Goal: Information Seeking & Learning: Learn about a topic

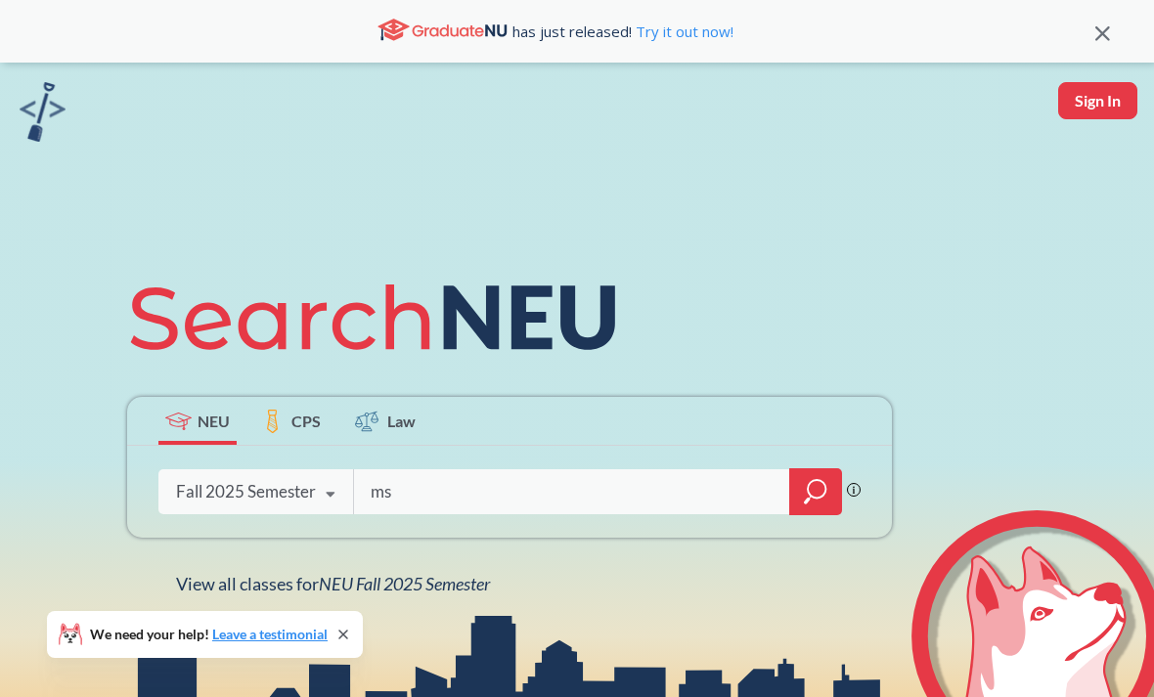
type input "m"
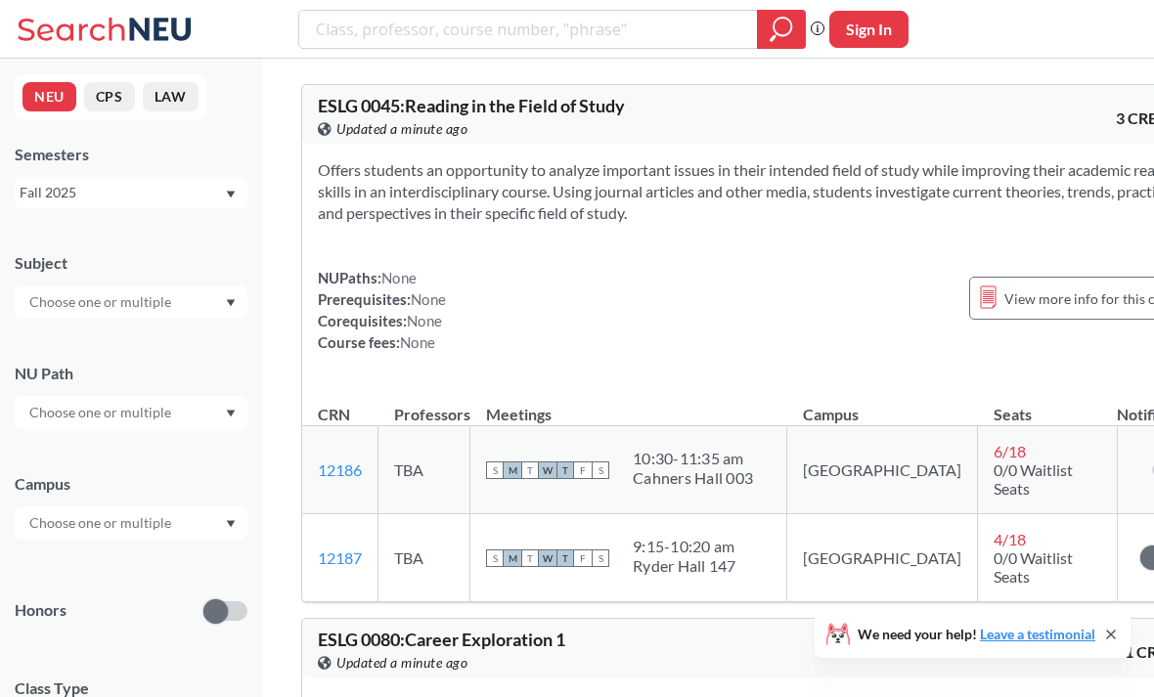
click at [174, 303] on input "text" at bounding box center [102, 302] width 164 height 23
type input "math"
click at [179, 353] on p "Mathematics" at bounding box center [135, 357] width 221 height 20
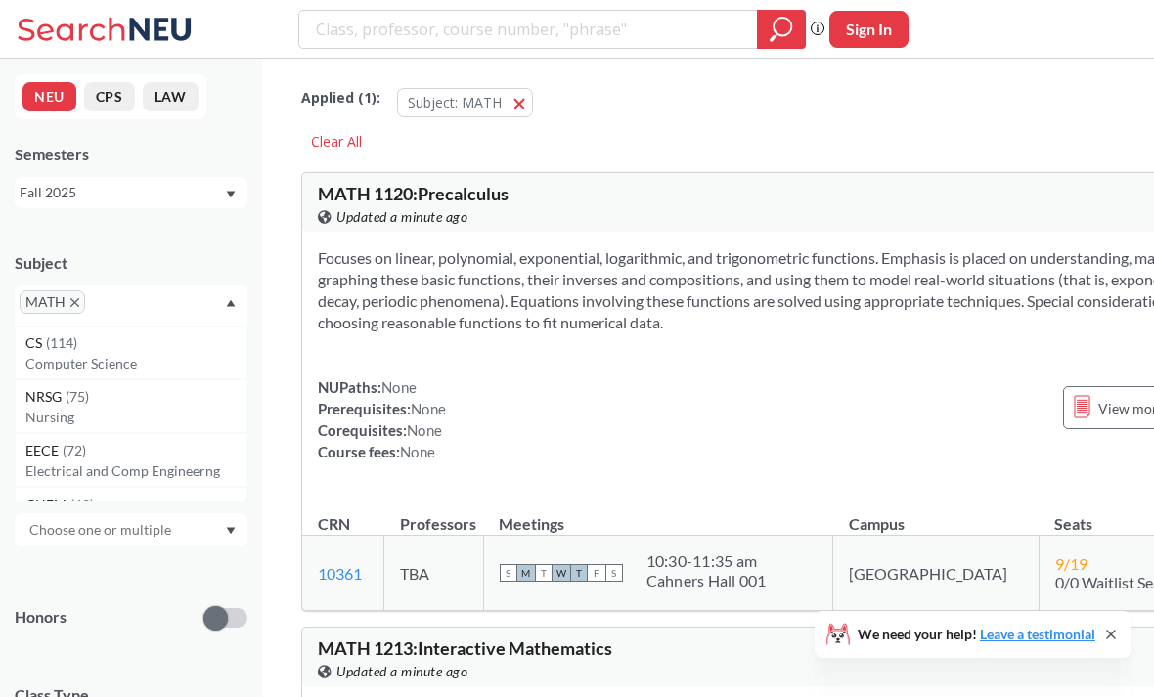
click at [238, 198] on div "Fall 2025" at bounding box center [131, 192] width 233 height 31
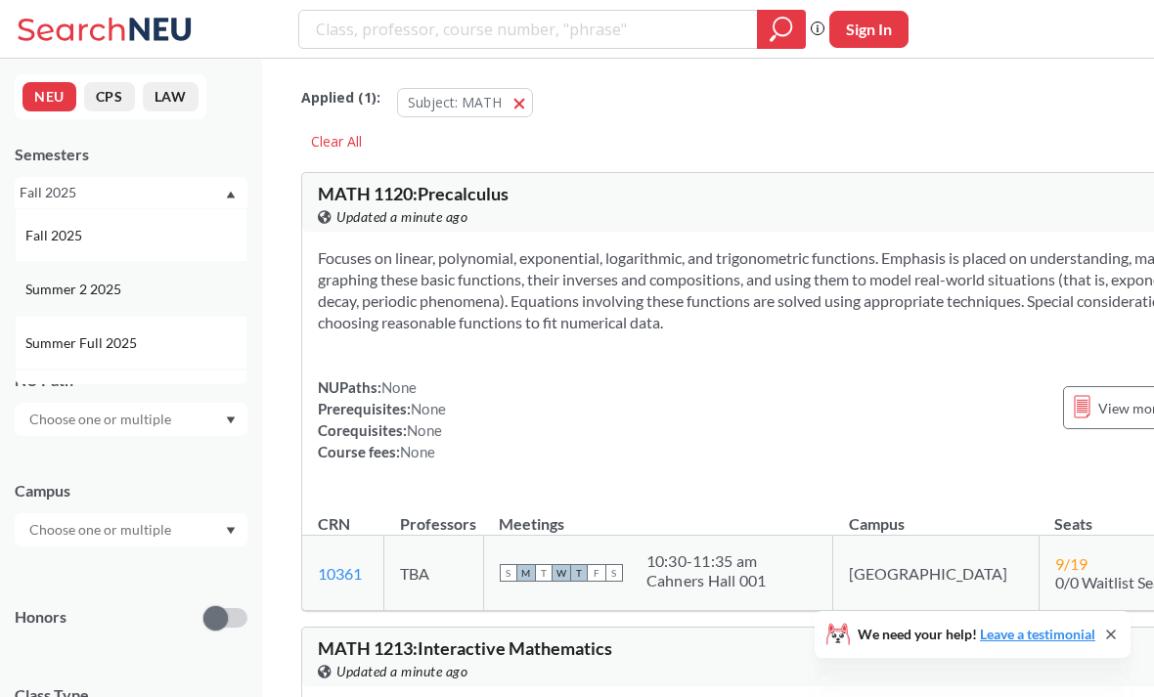
click at [210, 292] on div "Summer 2 2025" at bounding box center [135, 290] width 221 height 22
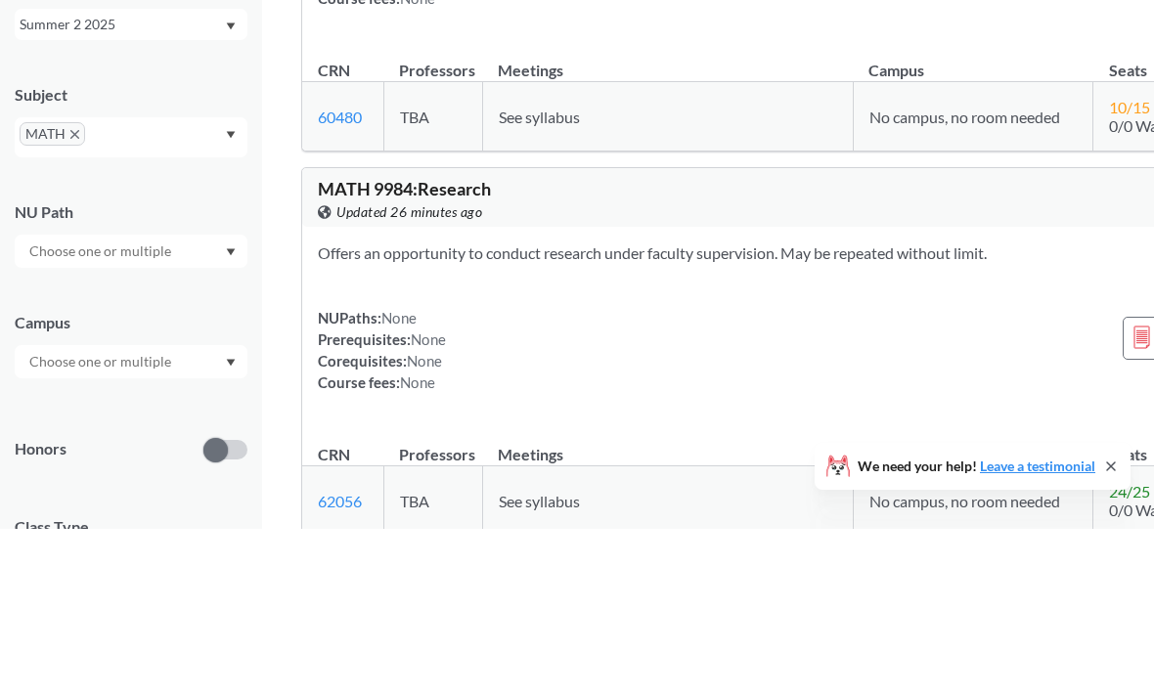
scroll to position [5463, 0]
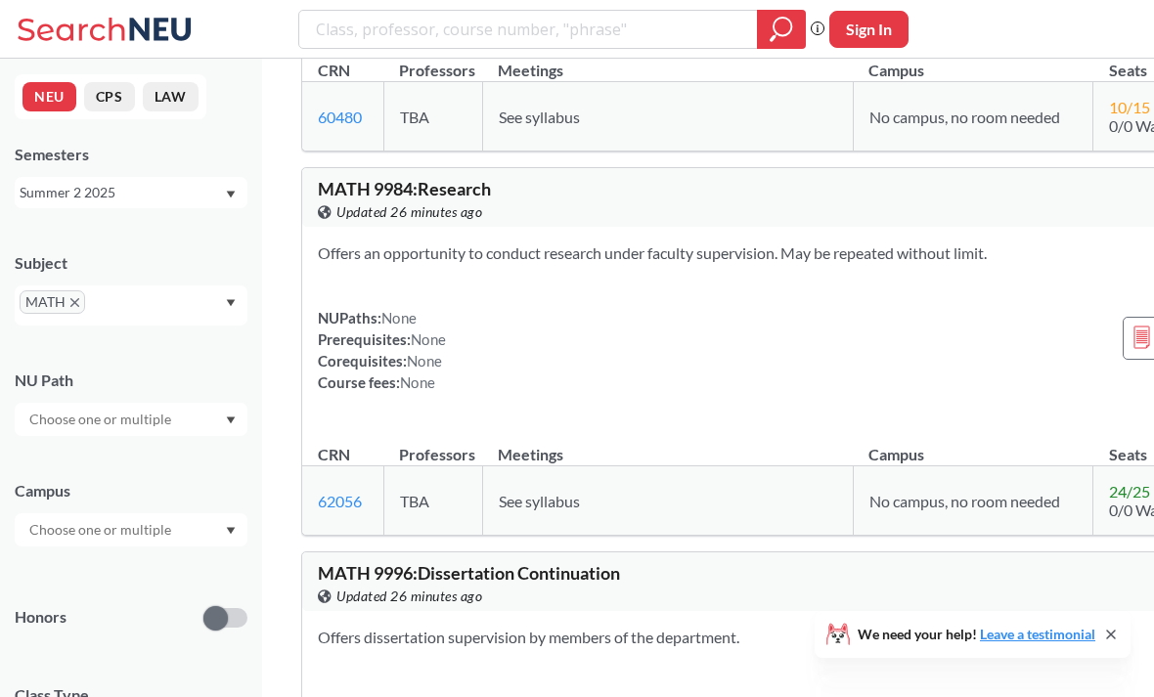
click at [167, 185] on div "Summer 2 2025" at bounding box center [122, 193] width 204 height 22
click at [205, 185] on div "Summer 2 2025" at bounding box center [122, 193] width 204 height 22
click at [185, 201] on div "Summer 2 2025" at bounding box center [122, 193] width 204 height 22
click at [157, 235] on div "Fall 2025" at bounding box center [135, 236] width 221 height 22
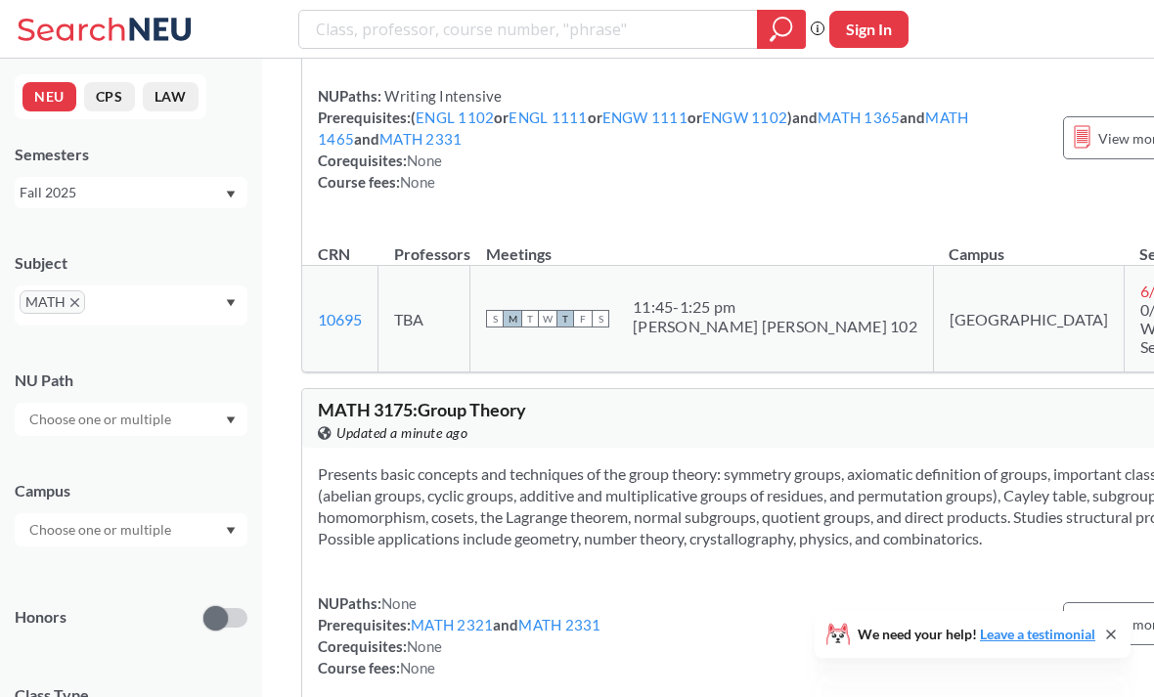
click at [224, 296] on div "MATH" at bounding box center [131, 306] width 233 height 40
click at [219, 295] on div "MATH" at bounding box center [131, 306] width 233 height 40
click at [216, 200] on div "Fall 2025" at bounding box center [122, 193] width 204 height 22
click at [186, 249] on div "Fall 2025" at bounding box center [131, 235] width 233 height 54
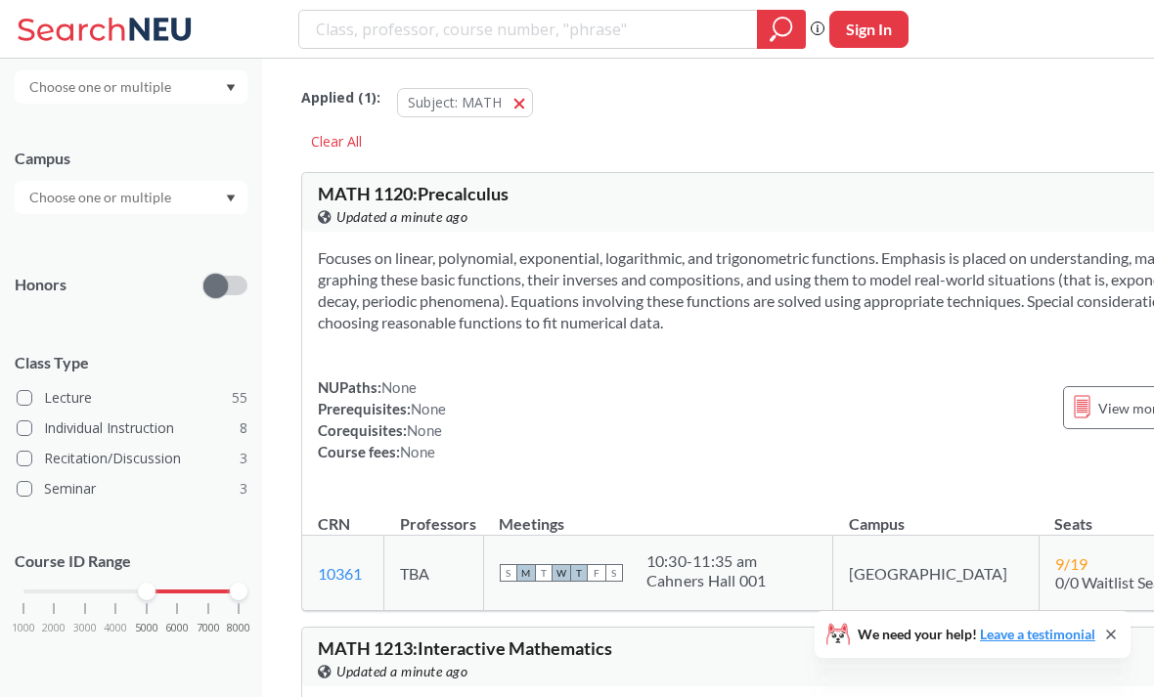
scroll to position [344, 0]
click at [46, 400] on input "Lecture 55" at bounding box center [52, 395] width 16 height 16
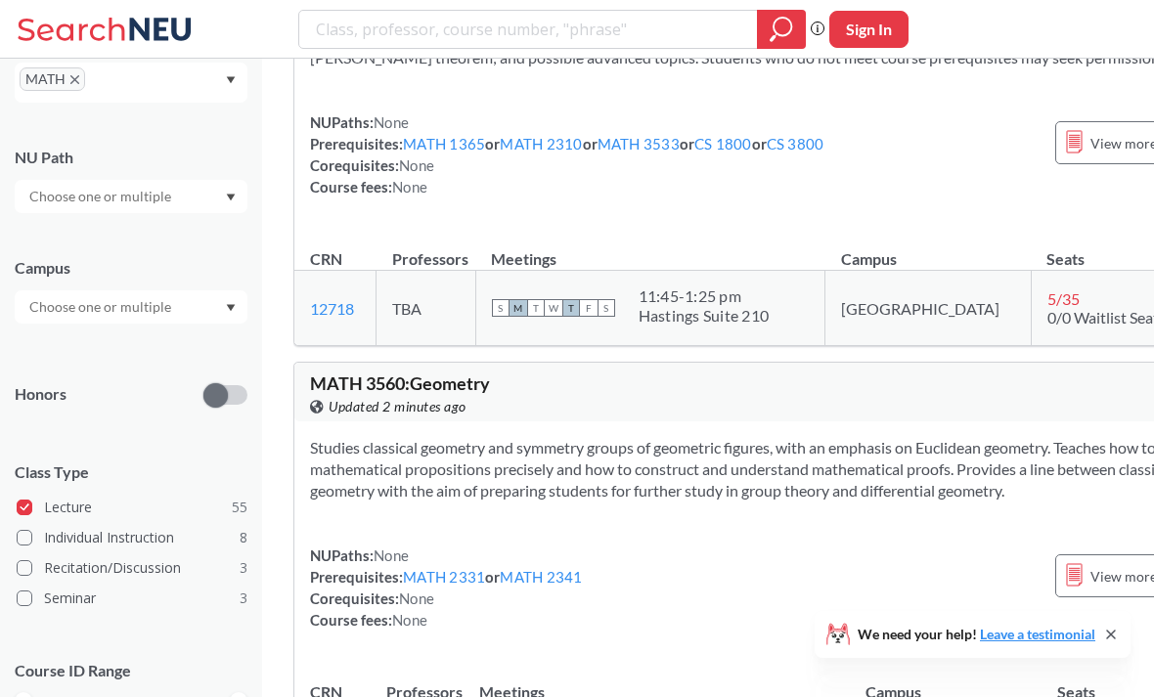
scroll to position [14427, 8]
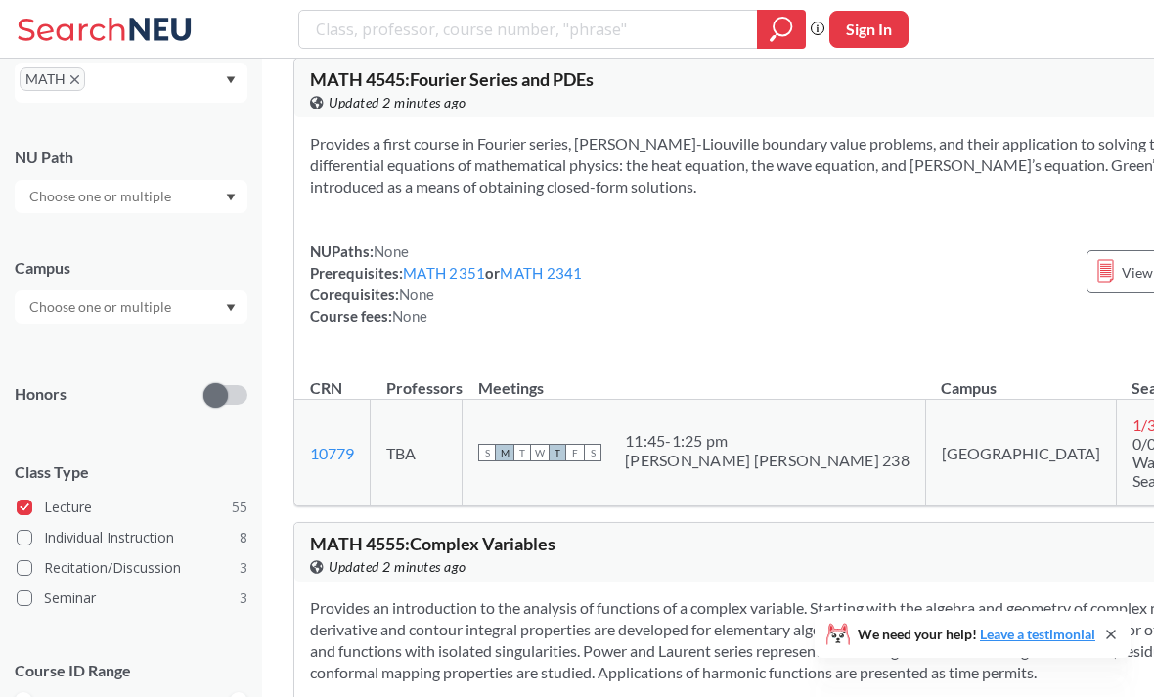
click at [102, 696] on div "1000 2000 3000 4000 5000 6000 7000 8000" at bounding box center [130, 702] width 215 height 14
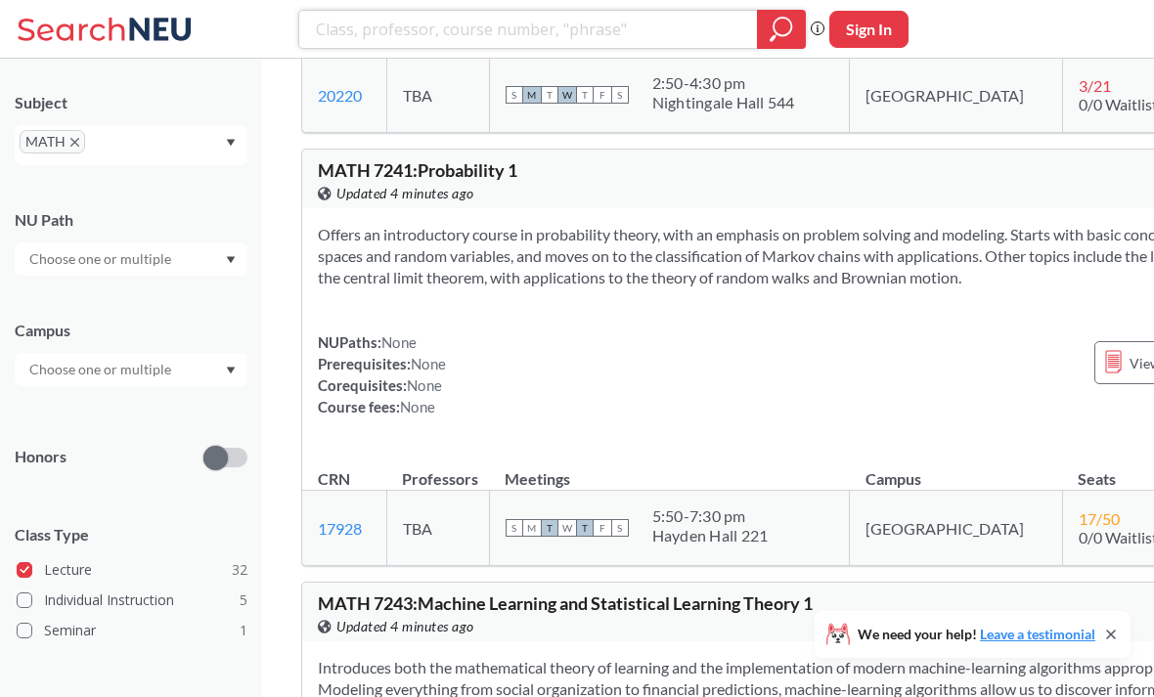
scroll to position [10633, 0]
